Goal: Obtain resource: Obtain resource

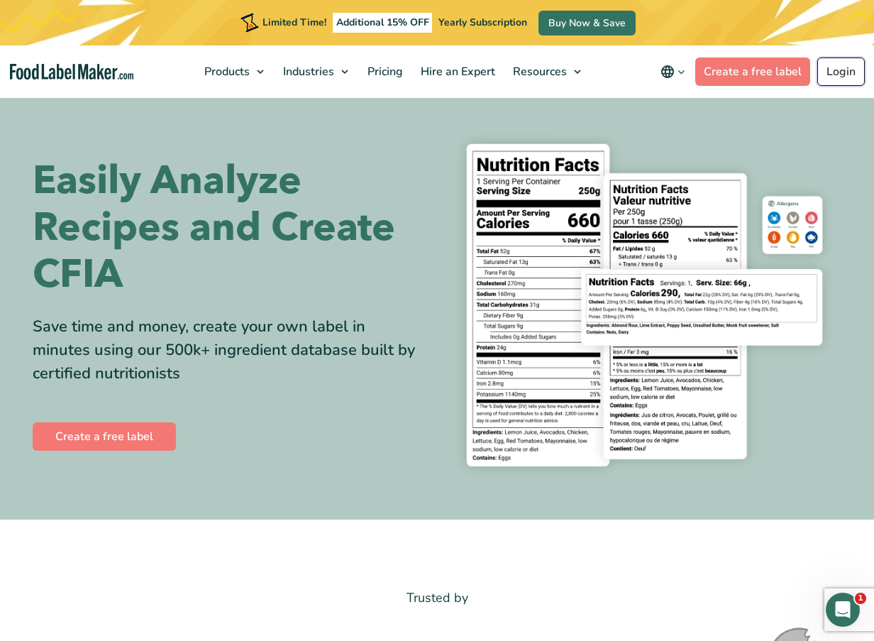
click at [839, 76] on link "Login" at bounding box center [841, 71] width 48 height 28
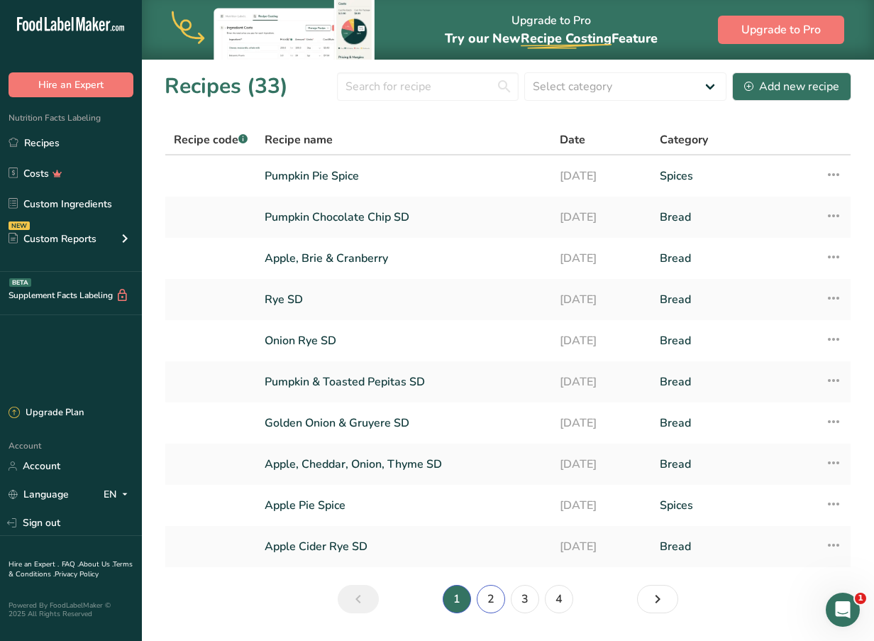
click at [499, 607] on link "2" at bounding box center [491, 599] width 28 height 28
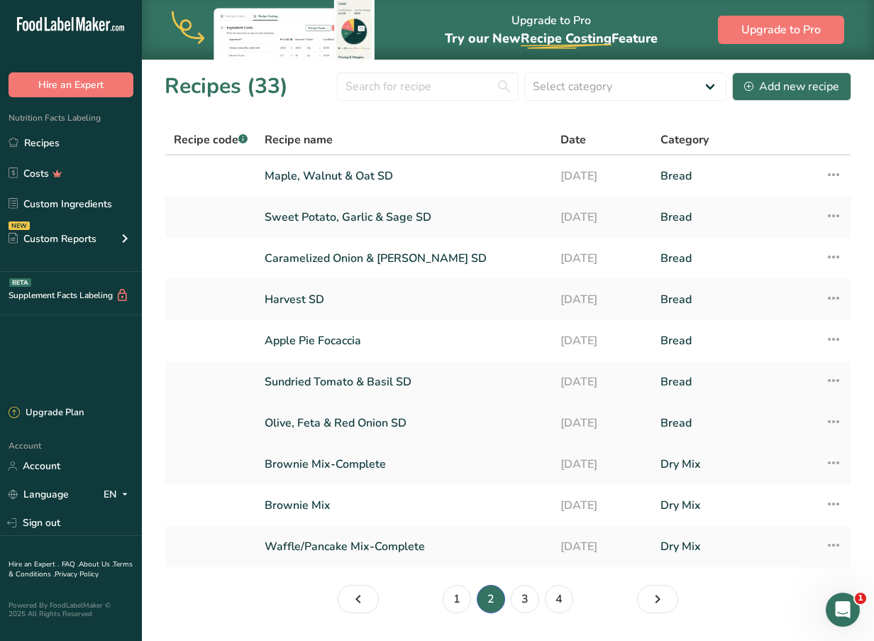
click at [405, 428] on link "Olive, Feta & Red Onion SD" at bounding box center [404, 423] width 279 height 30
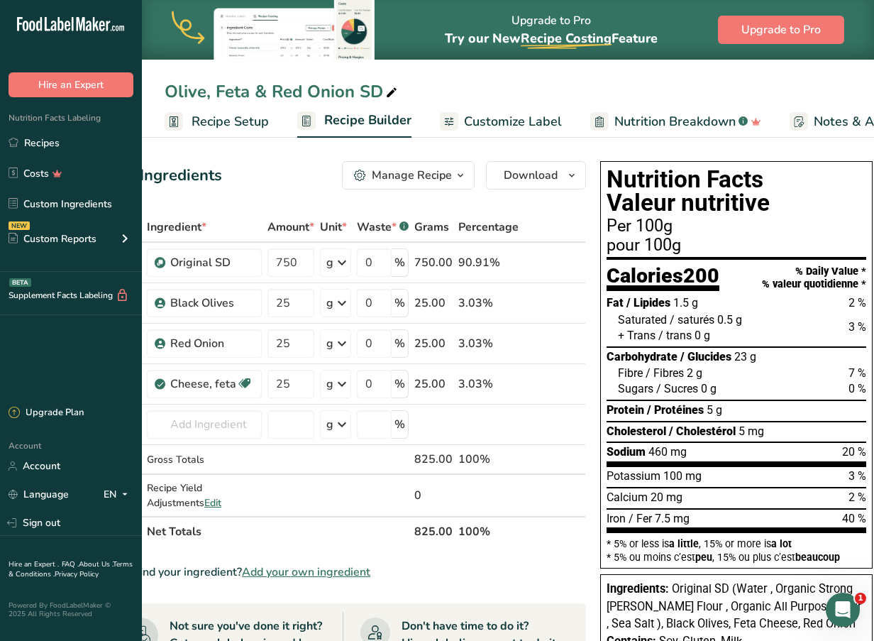
click at [533, 116] on span "Customize Label" at bounding box center [513, 121] width 98 height 19
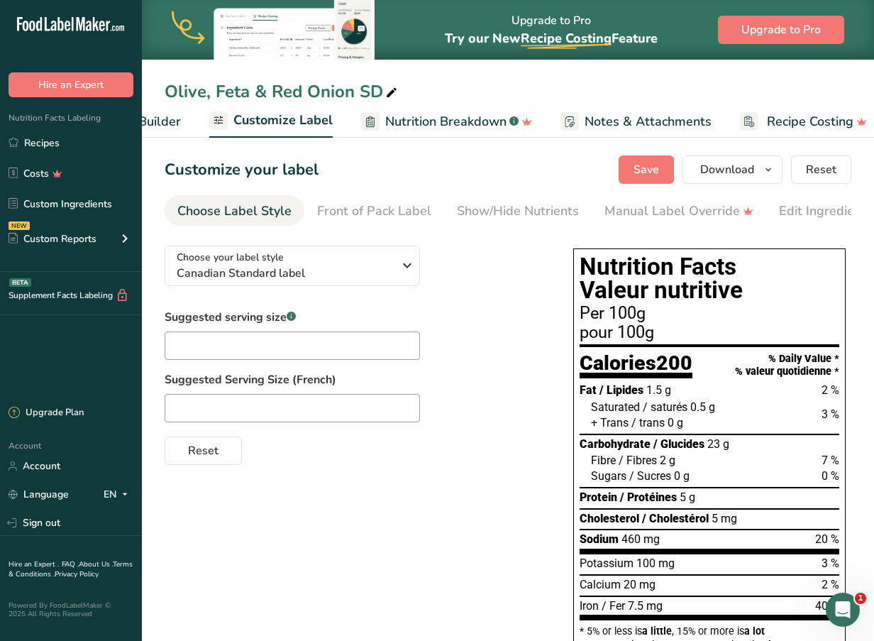
scroll to position [0, 244]
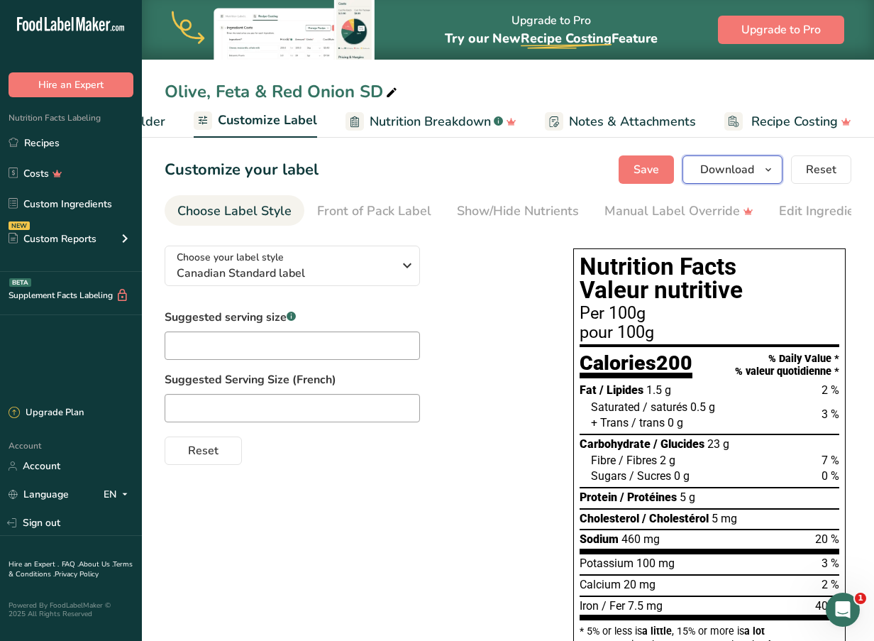
click at [758, 173] on button "Download" at bounding box center [732, 169] width 100 height 28
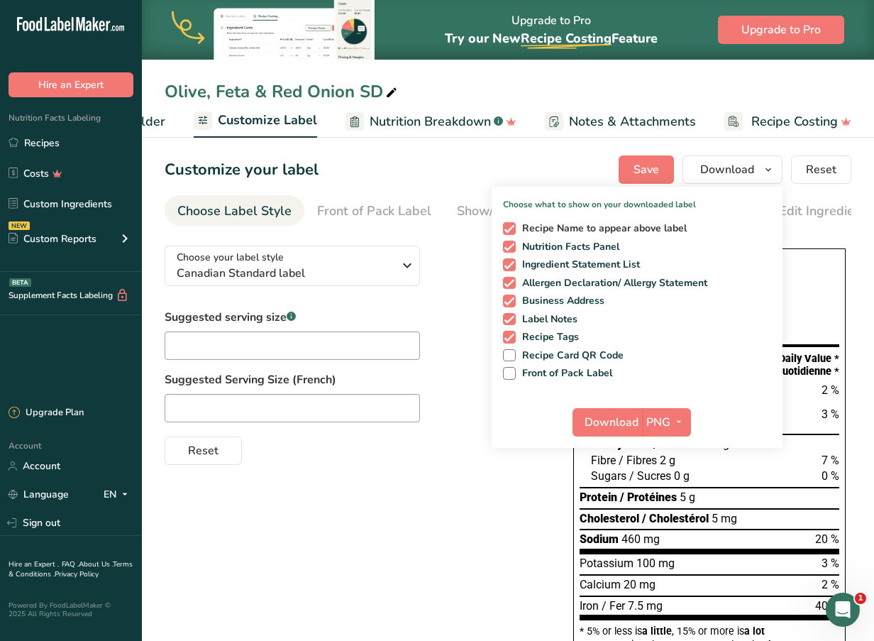
click at [510, 226] on span at bounding box center [509, 228] width 13 height 13
click at [510, 226] on input "Recipe Name to appear above label" at bounding box center [507, 227] width 9 height 9
checkbox input "false"
click at [508, 299] on span at bounding box center [509, 300] width 13 height 13
click at [508, 299] on input "Business Address" at bounding box center [507, 300] width 9 height 9
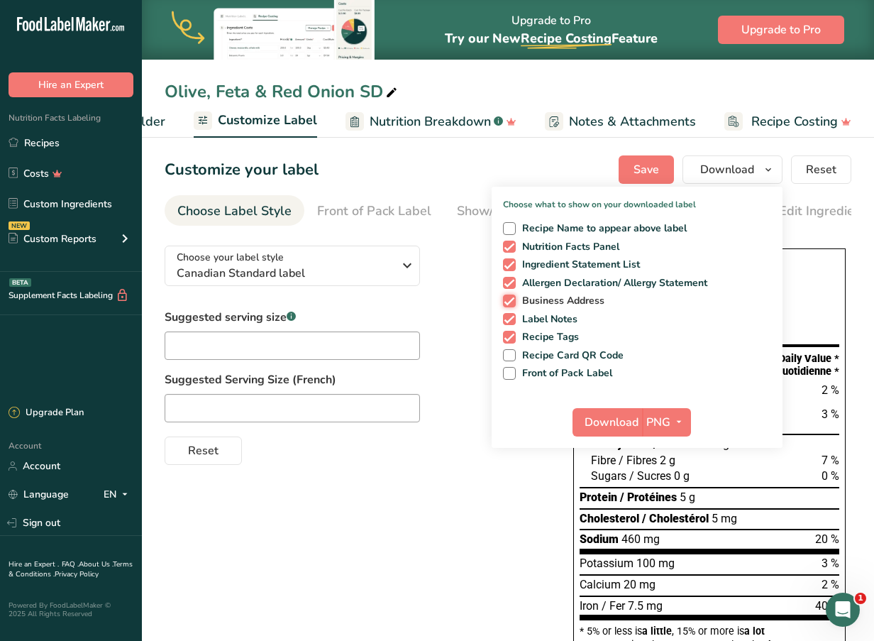
checkbox input "false"
click at [510, 322] on span at bounding box center [509, 319] width 13 height 13
click at [510, 322] on input "Label Notes" at bounding box center [507, 318] width 9 height 9
checkbox input "false"
click at [676, 426] on icon "button" at bounding box center [678, 422] width 11 height 18
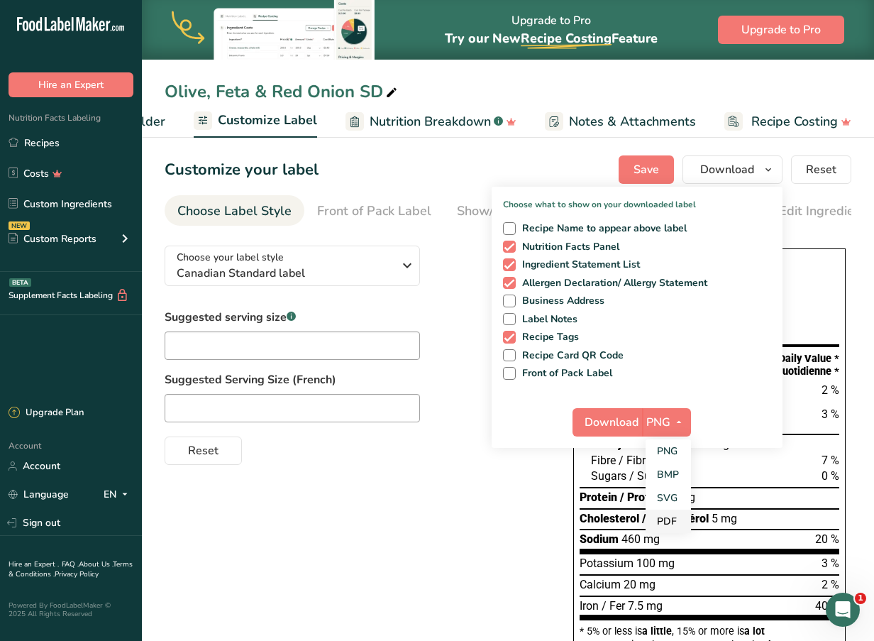
click at [677, 519] on link "PDF" at bounding box center [668, 520] width 45 height 23
click at [609, 428] on span "Download" at bounding box center [612, 422] width 54 height 17
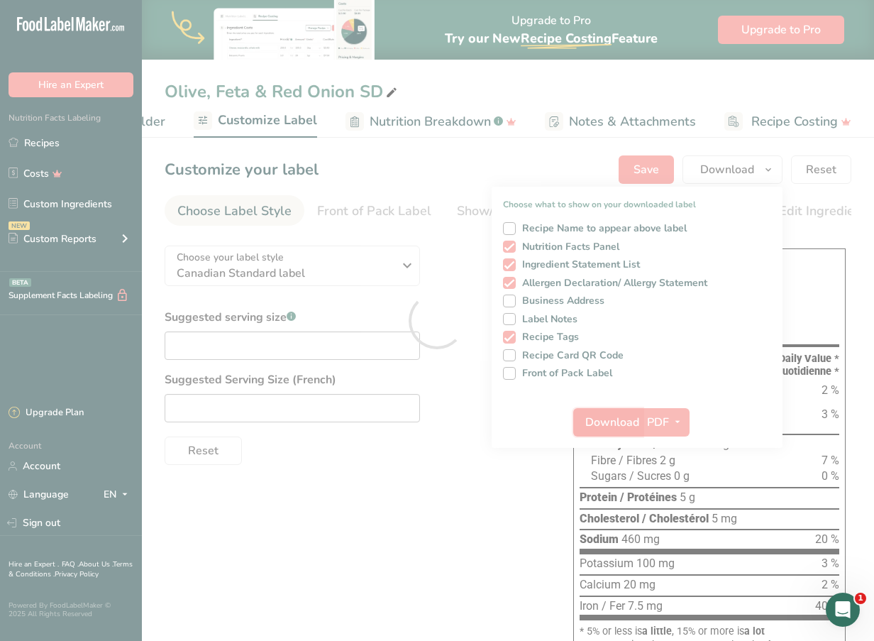
scroll to position [0, 0]
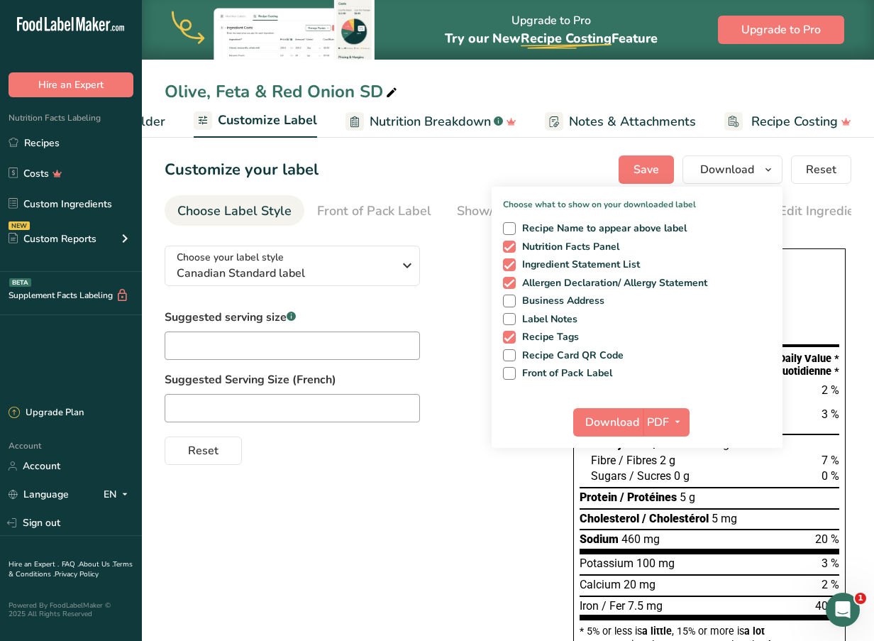
click at [517, 160] on div "Customize your label Save Download Choose what to show on your downloaded label…" at bounding box center [508, 169] width 687 height 28
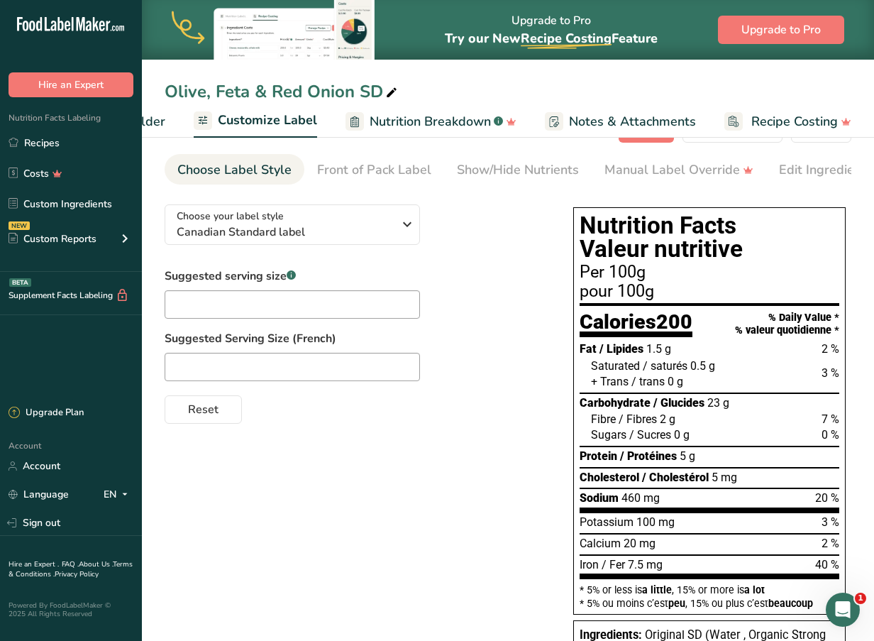
scroll to position [48, 0]
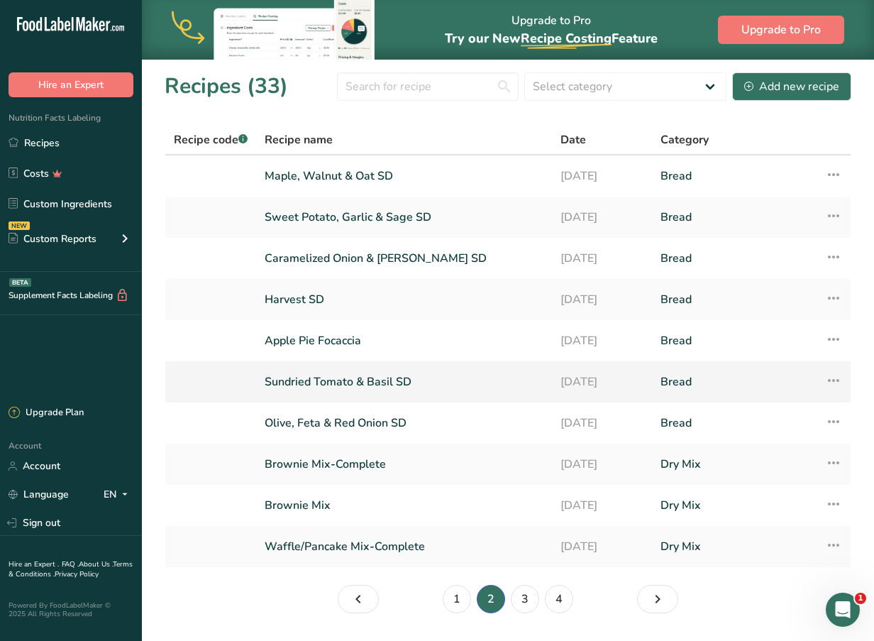
click at [398, 382] on link "Sundried Tomato & Basil SD" at bounding box center [404, 382] width 279 height 30
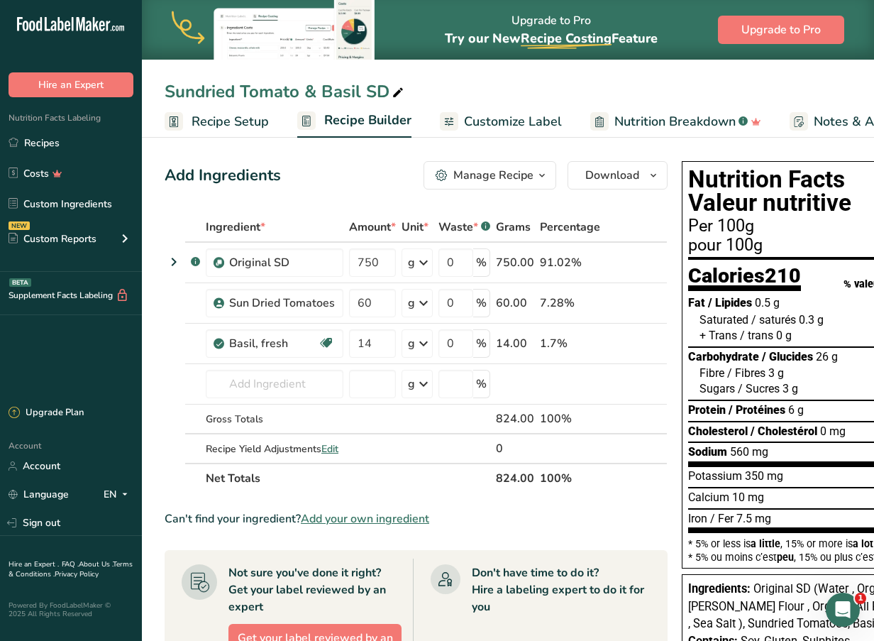
click at [519, 124] on span "Customize Label" at bounding box center [513, 121] width 98 height 19
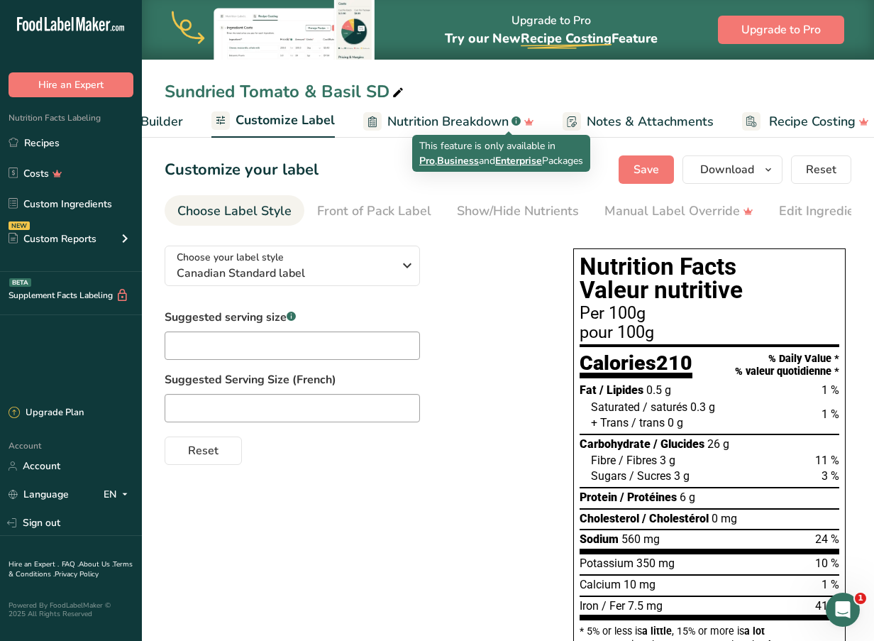
scroll to position [0, 244]
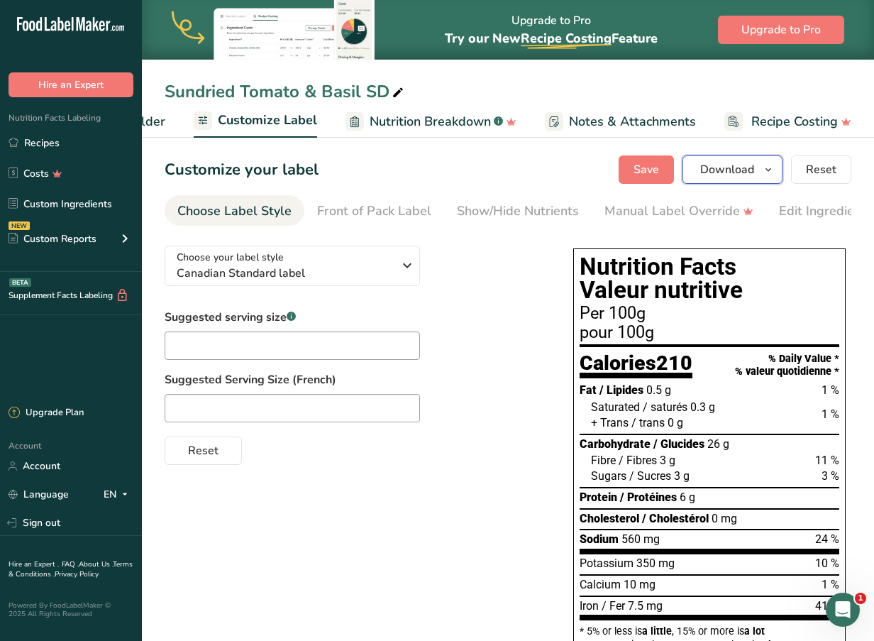
click at [777, 172] on span "button" at bounding box center [768, 169] width 17 height 17
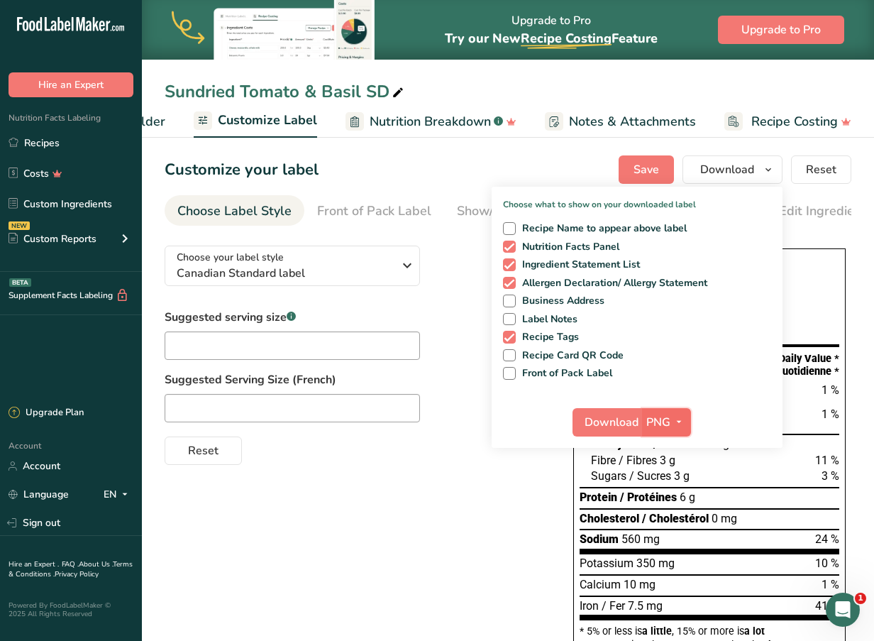
click at [680, 418] on icon "button" at bounding box center [678, 422] width 11 height 18
click at [668, 529] on link "PDF" at bounding box center [668, 520] width 45 height 23
click at [565, 336] on span "Recipe Tags" at bounding box center [548, 337] width 64 height 13
click at [512, 336] on input "Recipe Tags" at bounding box center [507, 336] width 9 height 9
checkbox input "false"
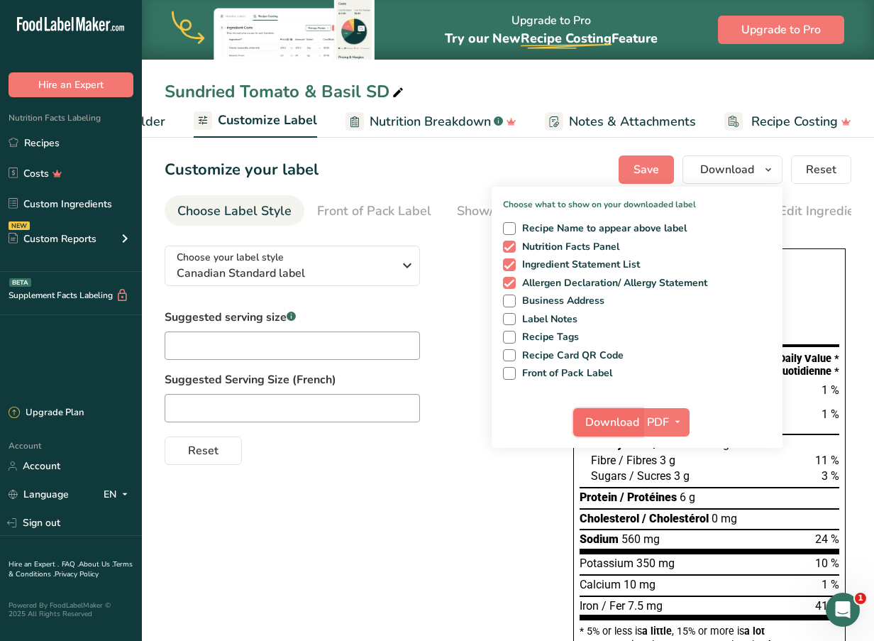
click at [611, 417] on span "Download" at bounding box center [612, 422] width 54 height 17
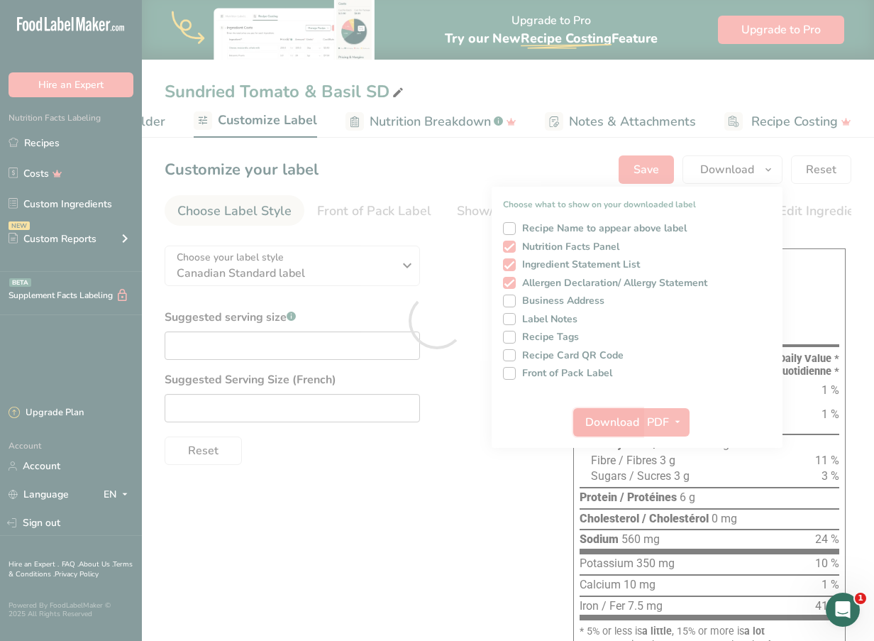
scroll to position [0, 0]
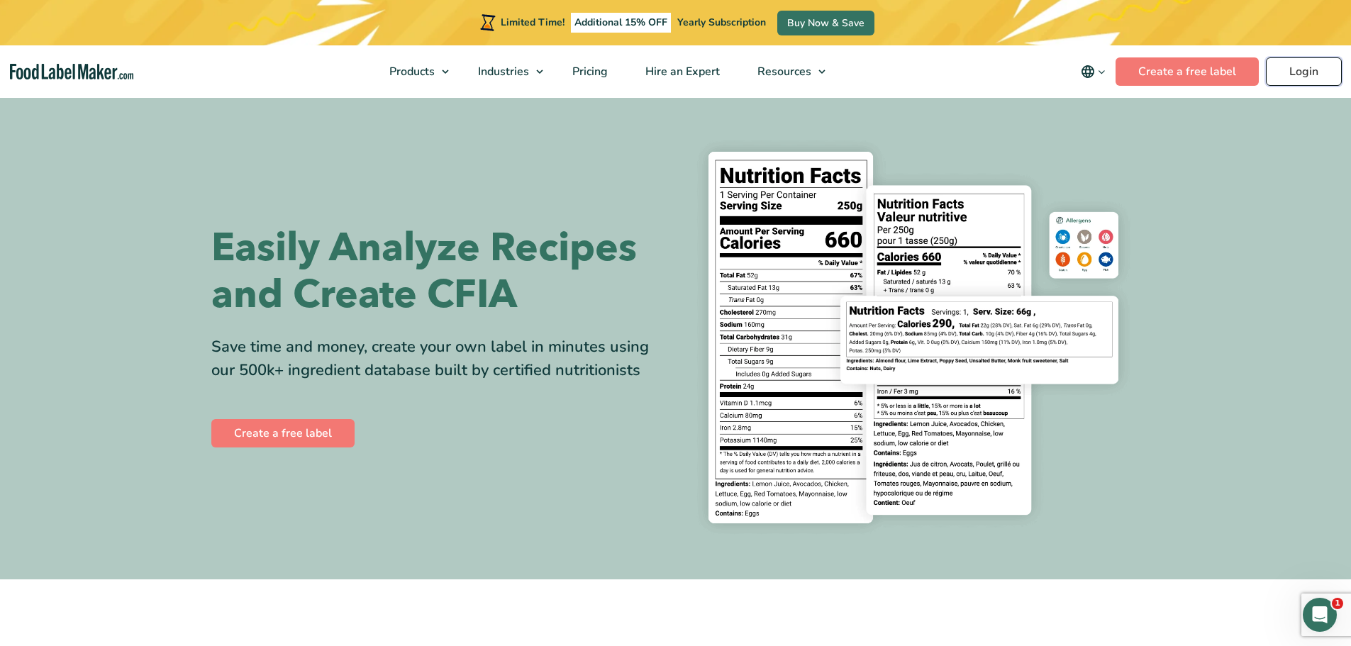
click at [1273, 74] on link "Login" at bounding box center [1304, 71] width 76 height 28
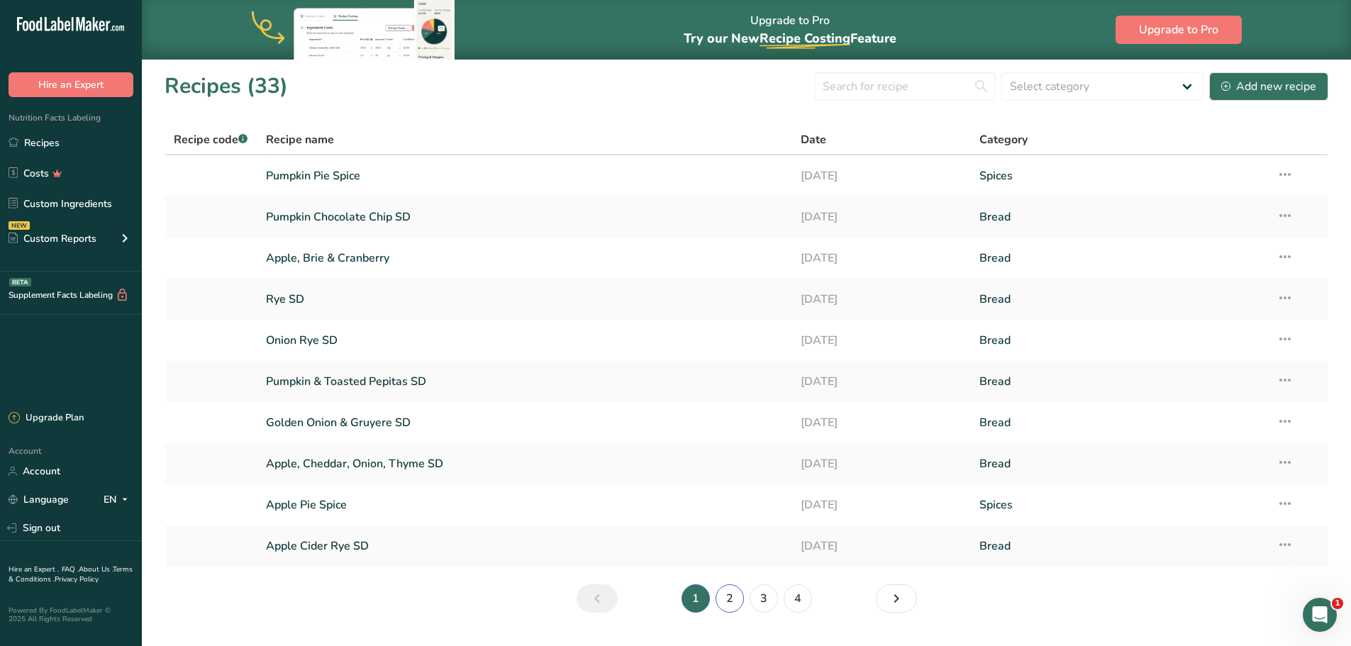
click at [731, 599] on link "2" at bounding box center [730, 599] width 28 height 28
click at [359, 390] on link "Sundried Tomato & Basil SD" at bounding box center [525, 382] width 519 height 30
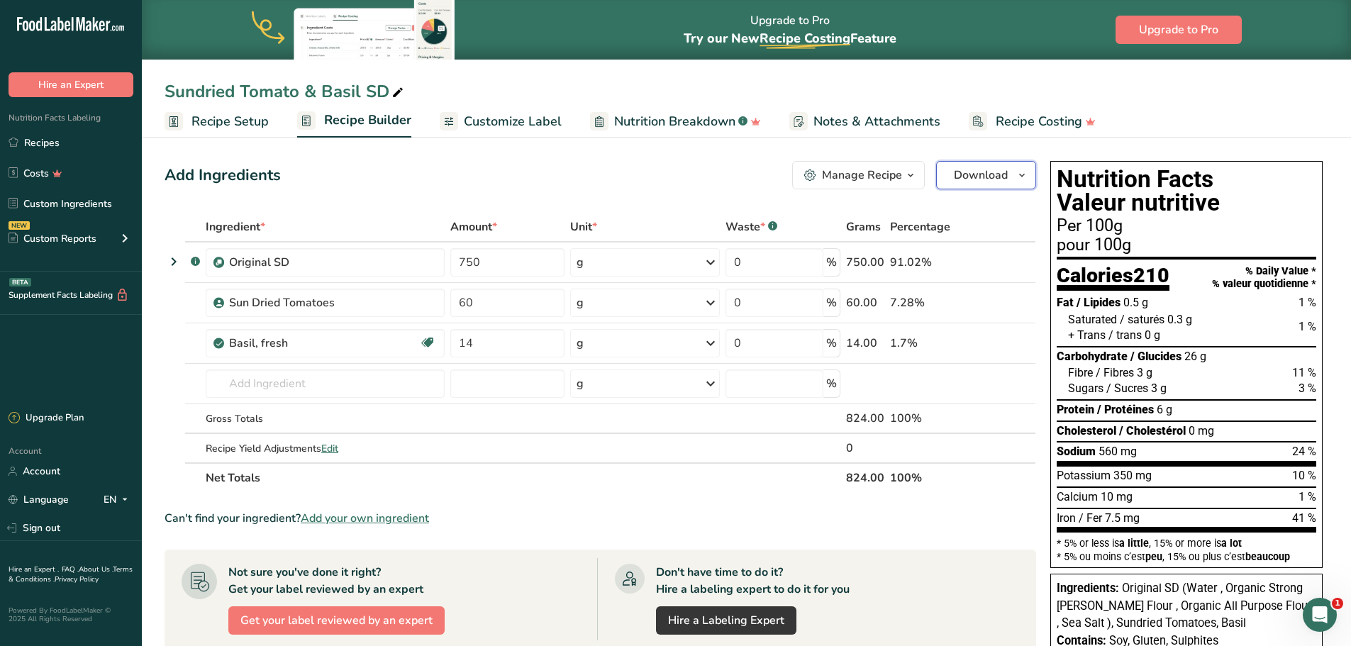
click at [967, 184] on button "Download" at bounding box center [986, 175] width 100 height 28
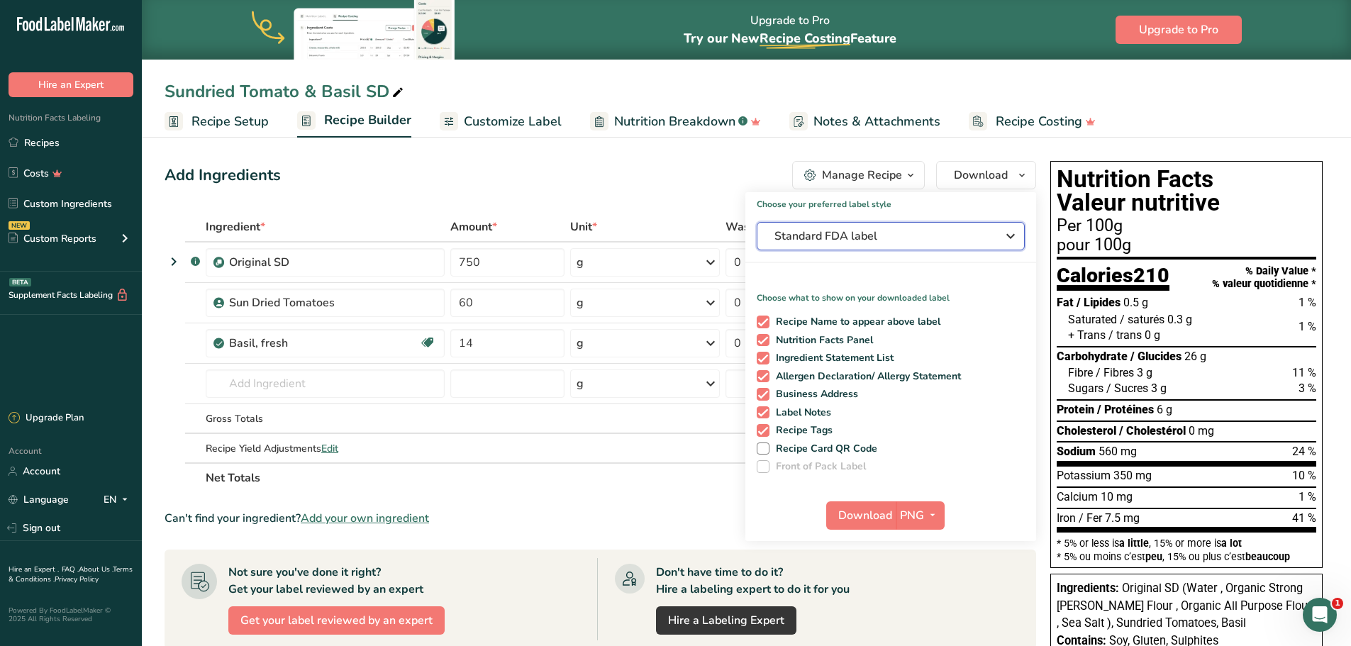
click at [985, 244] on span "Standard FDA label" at bounding box center [881, 236] width 213 height 17
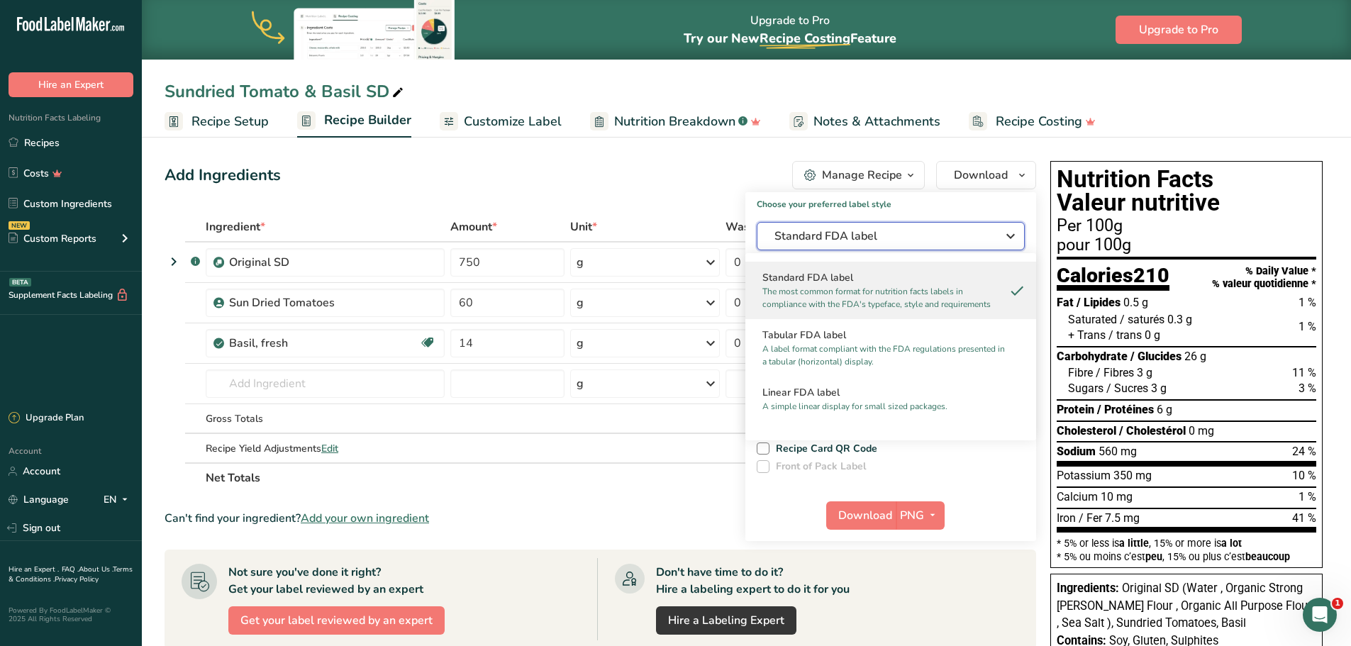
click at [985, 244] on span "Standard FDA label" at bounding box center [881, 236] width 213 height 17
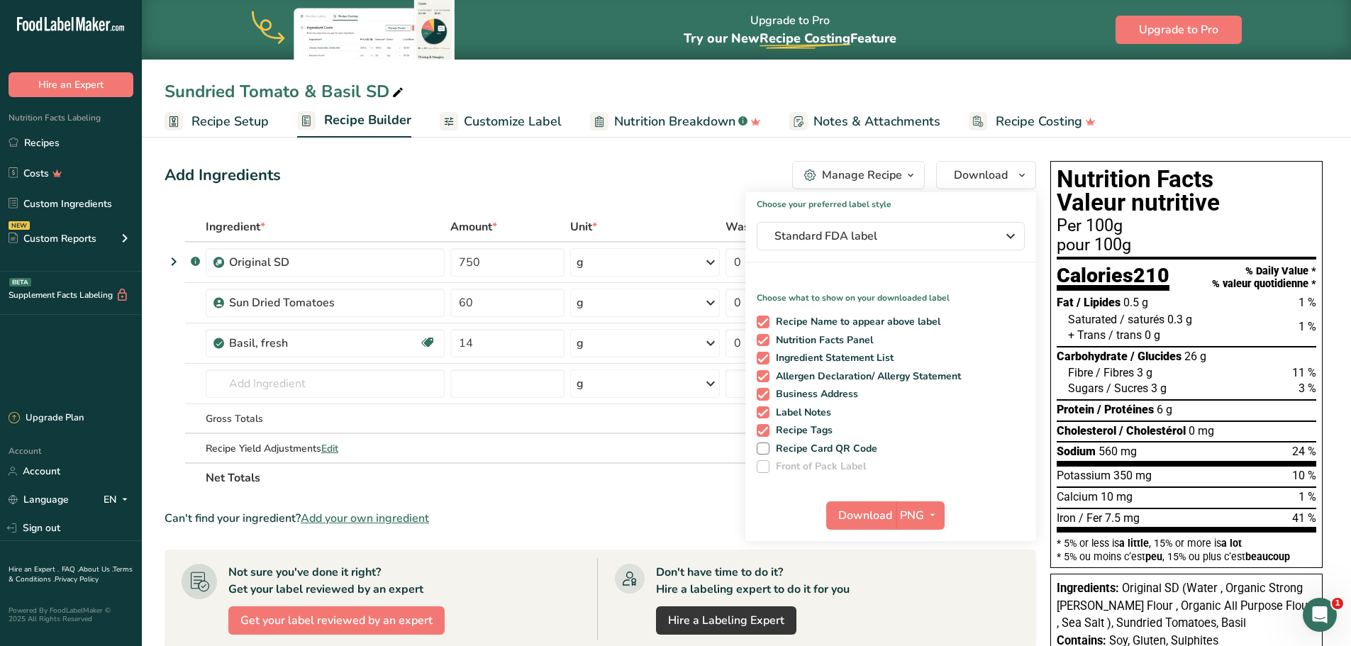
click at [509, 122] on span "Customize Label" at bounding box center [513, 121] width 98 height 19
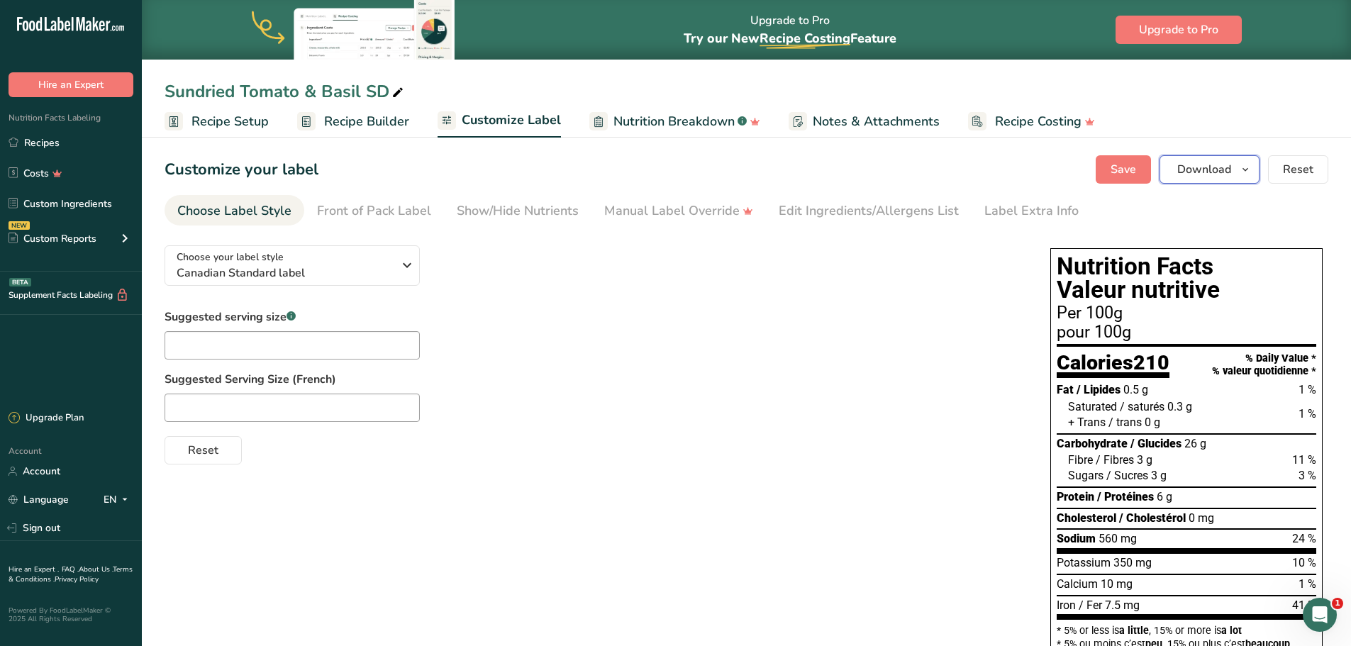
click at [1250, 165] on icon "button" at bounding box center [1245, 170] width 11 height 18
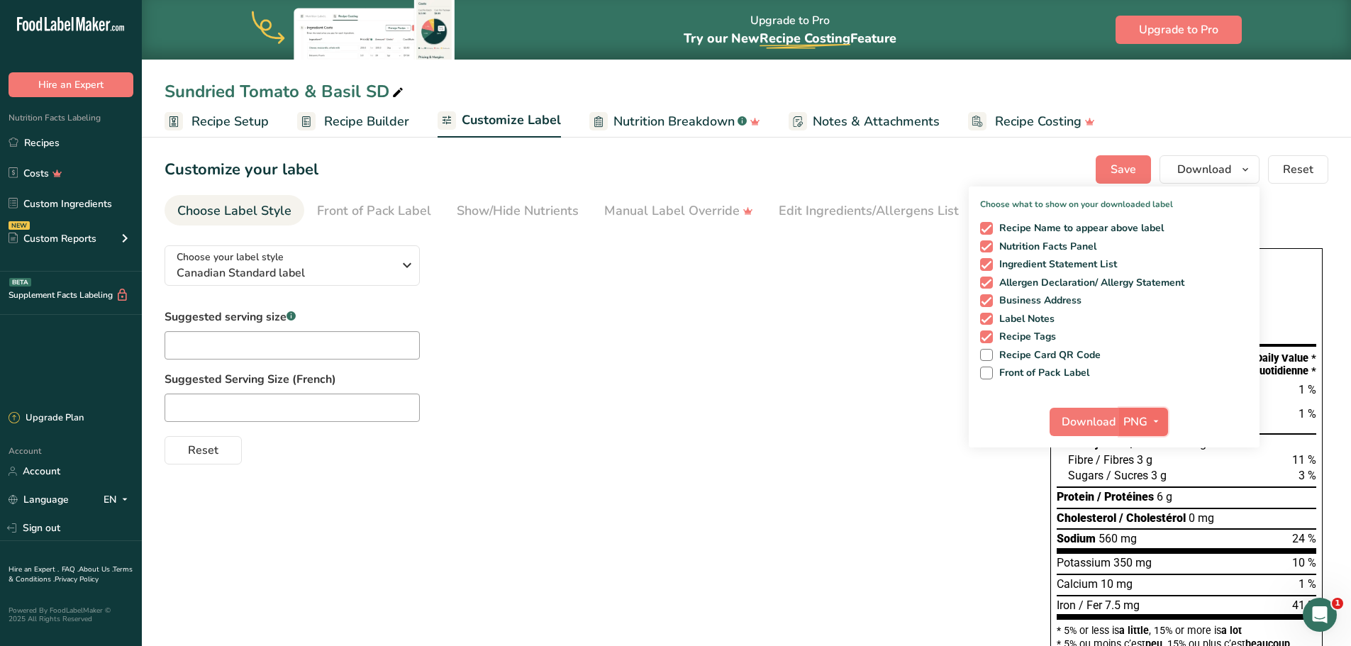
click at [1158, 428] on icon "button" at bounding box center [1156, 422] width 11 height 18
click at [1155, 421] on icon "button" at bounding box center [1156, 422] width 11 height 18
click at [1141, 523] on link "PDF" at bounding box center [1145, 520] width 45 height 23
click at [988, 339] on span at bounding box center [986, 337] width 13 height 13
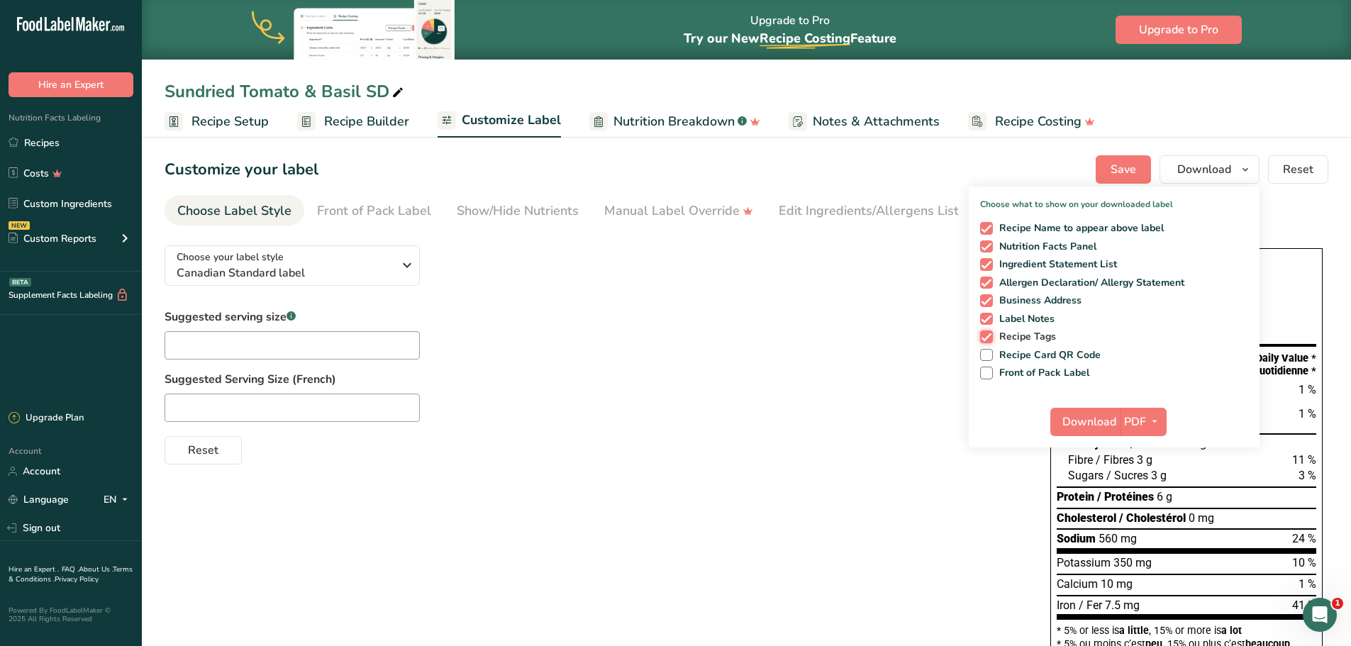
click at [988, 339] on input "Recipe Tags" at bounding box center [984, 336] width 9 height 9
checkbox input "false"
click at [988, 324] on span at bounding box center [986, 319] width 13 height 13
click at [988, 324] on input "Label Notes" at bounding box center [984, 318] width 9 height 9
checkbox input "false"
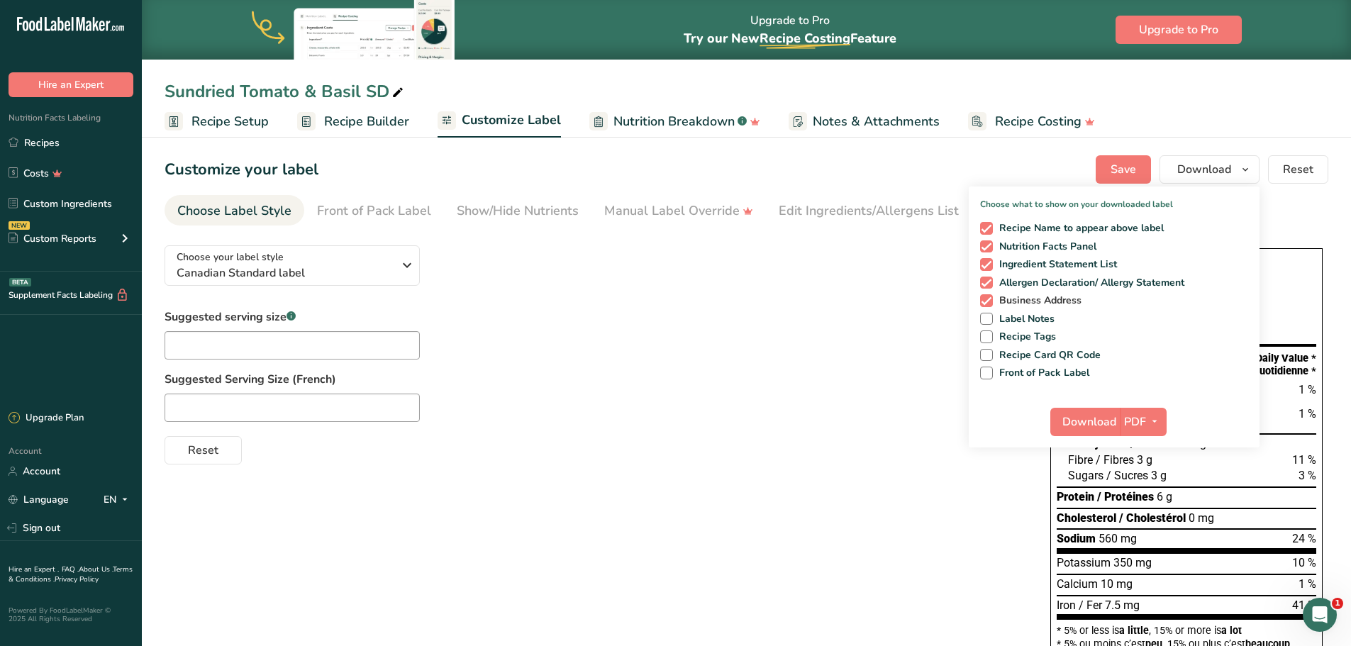
click at [988, 299] on span at bounding box center [986, 300] width 13 height 13
click at [988, 299] on input "Business Address" at bounding box center [984, 300] width 9 height 9
checkbox input "false"
click at [985, 231] on span at bounding box center [986, 228] width 13 height 13
click at [985, 231] on input "Recipe Name to appear above label" at bounding box center [984, 227] width 9 height 9
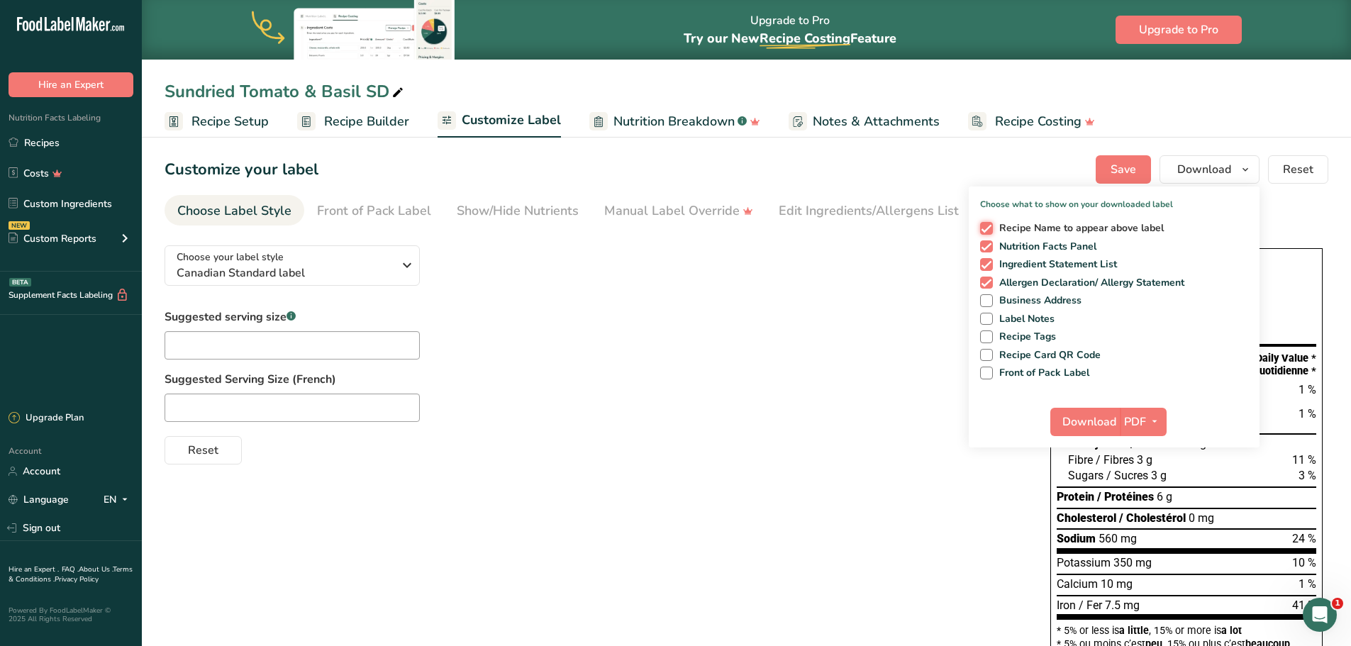
checkbox input "false"
click at [1088, 414] on span "Download" at bounding box center [1090, 422] width 54 height 17
click at [1095, 416] on span "Download" at bounding box center [1090, 422] width 54 height 17
click at [824, 380] on label "Suggested Serving Size (French)" at bounding box center [594, 379] width 858 height 17
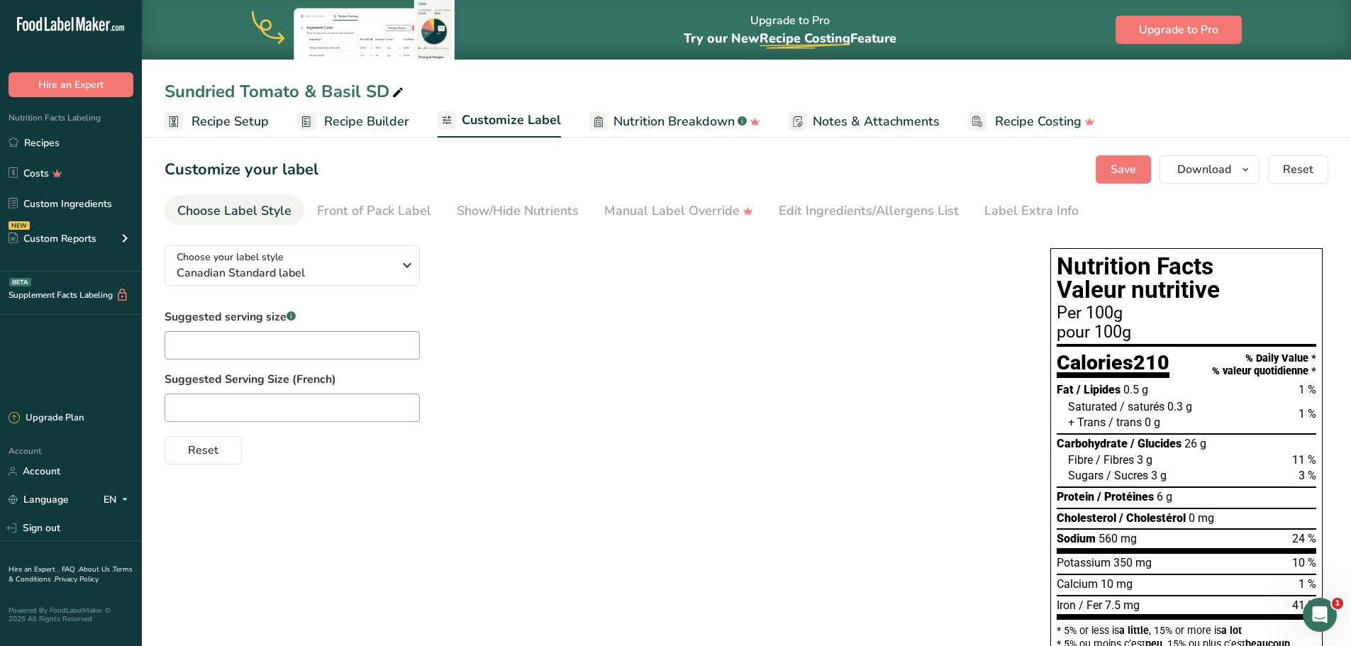
scroll to position [1, 0]
click at [1129, 168] on span "Save" at bounding box center [1124, 168] width 26 height 17
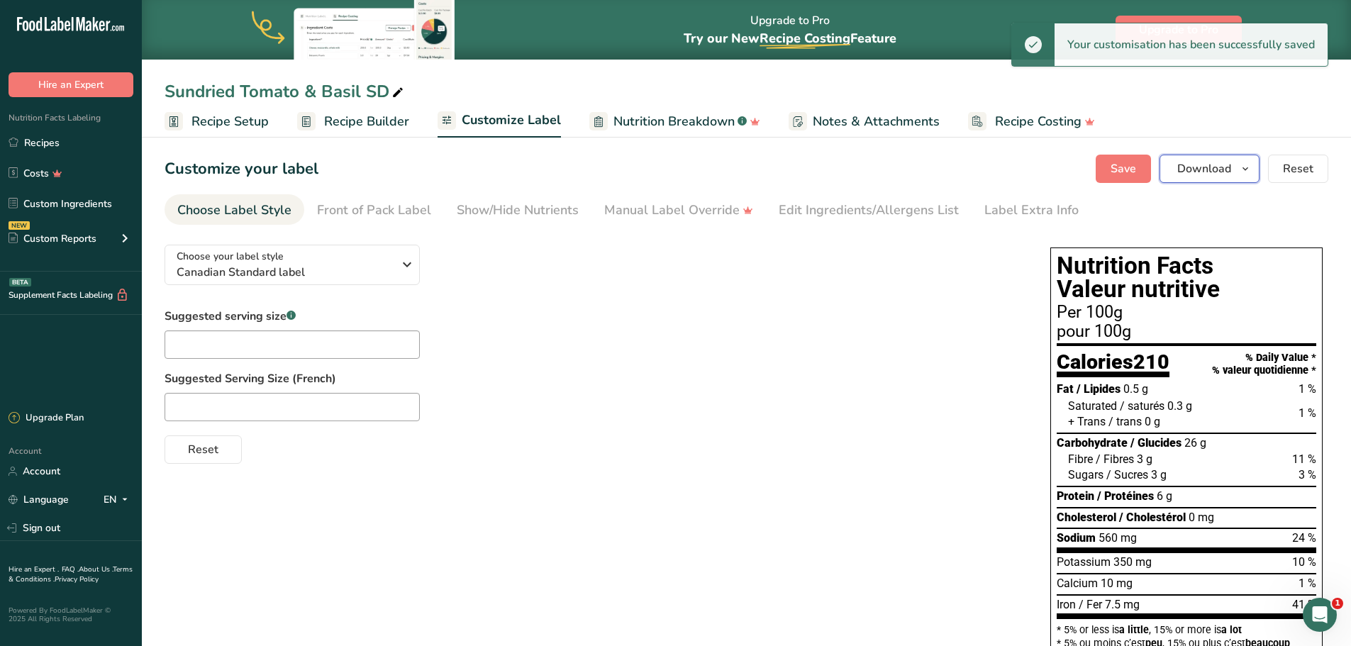
click at [1242, 163] on icon "button" at bounding box center [1245, 169] width 11 height 18
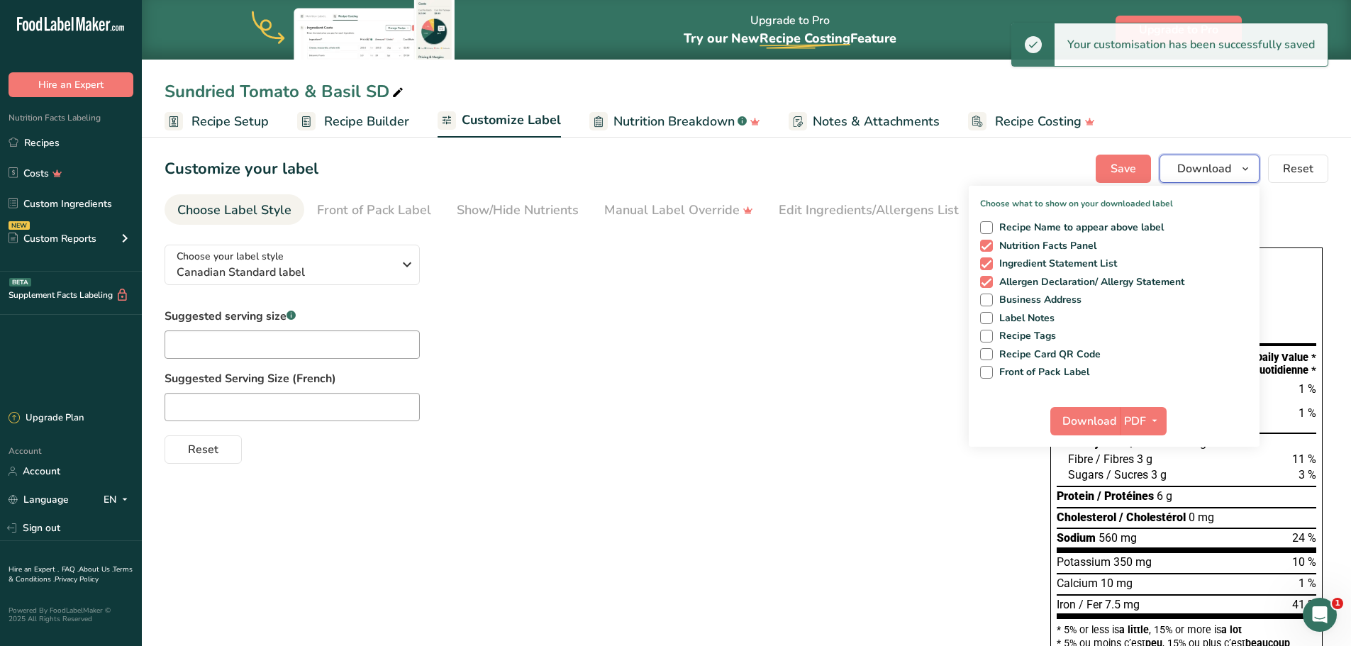
click at [1242, 163] on icon "button" at bounding box center [1245, 169] width 11 height 18
